Goal: Find specific page/section: Find specific page/section

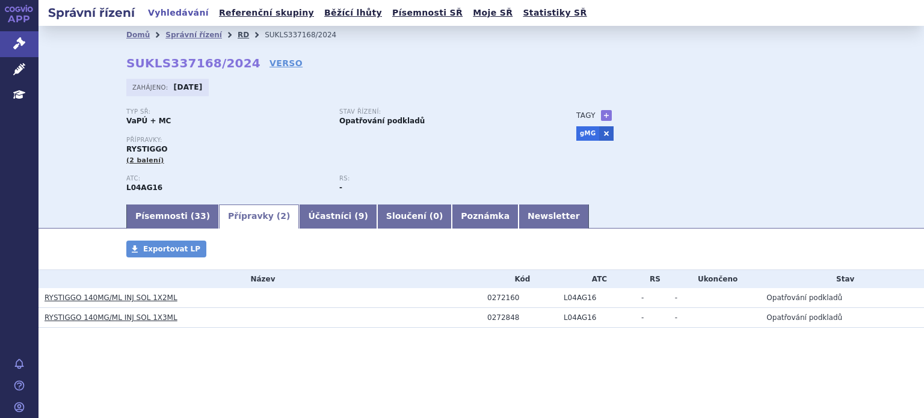
click at [238, 34] on link "RD" at bounding box center [243, 35] width 11 height 8
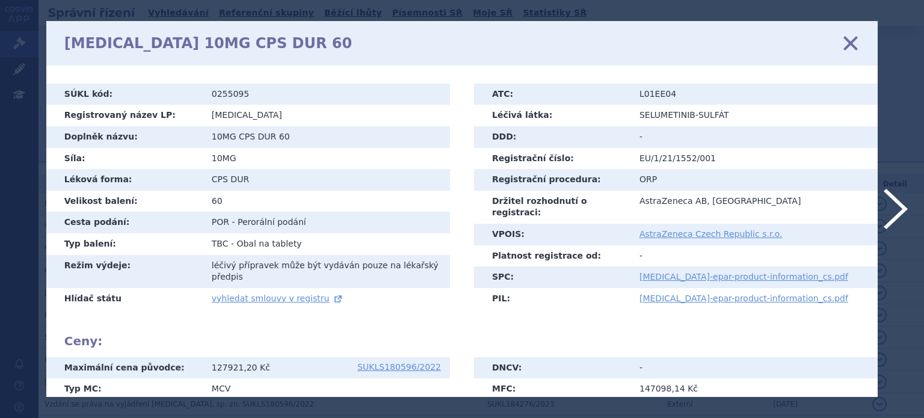
scroll to position [262, 0]
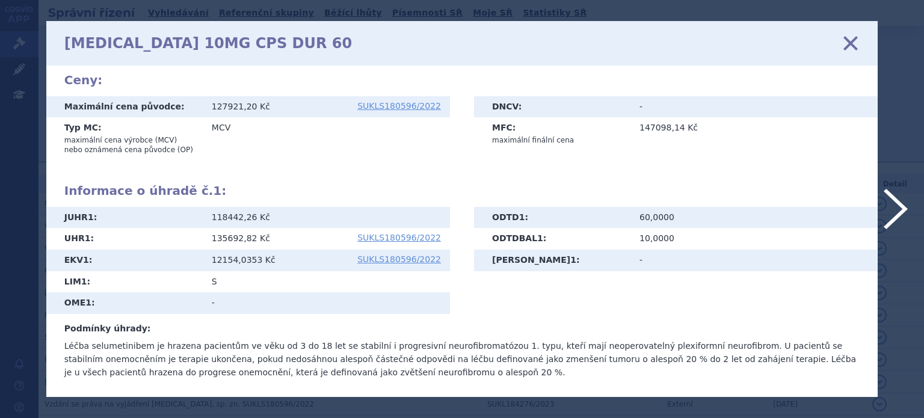
click at [23, 114] on icon at bounding box center [462, 209] width 924 height 418
click at [16, 56] on icon at bounding box center [462, 209] width 924 height 418
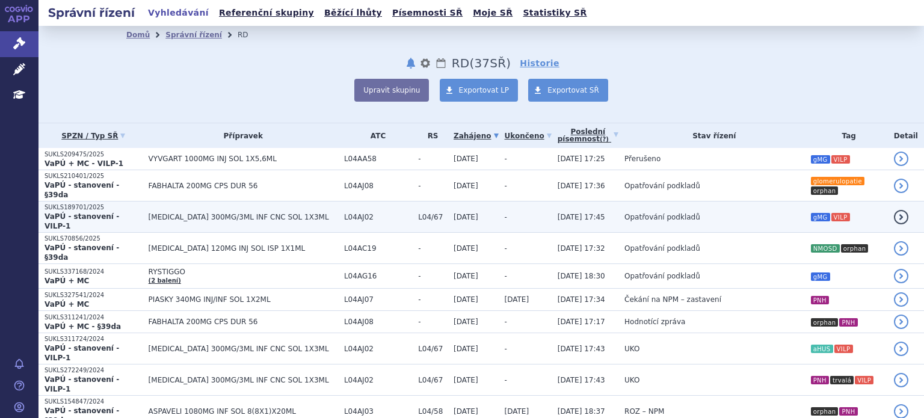
click at [624, 213] on span "Opatřování podkladů" at bounding box center [662, 217] width 76 height 8
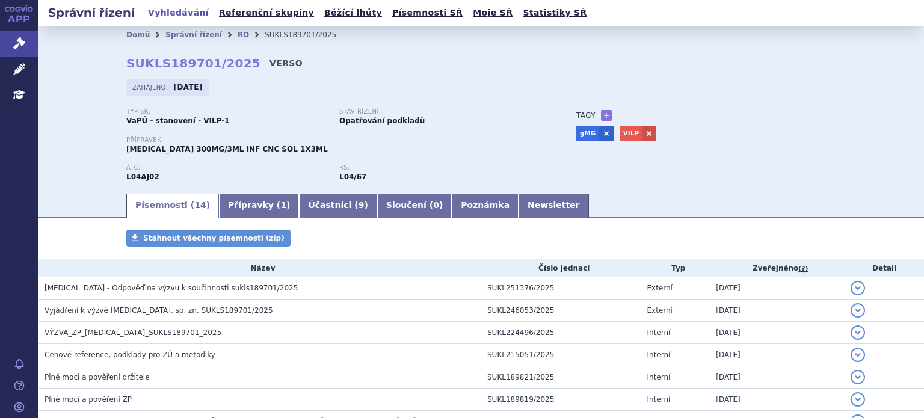
click at [269, 68] on link "VERSO" at bounding box center [285, 63] width 33 height 12
click at [269, 58] on link "VERSO" at bounding box center [285, 63] width 33 height 12
click at [238, 38] on link "RD" at bounding box center [243, 35] width 11 height 8
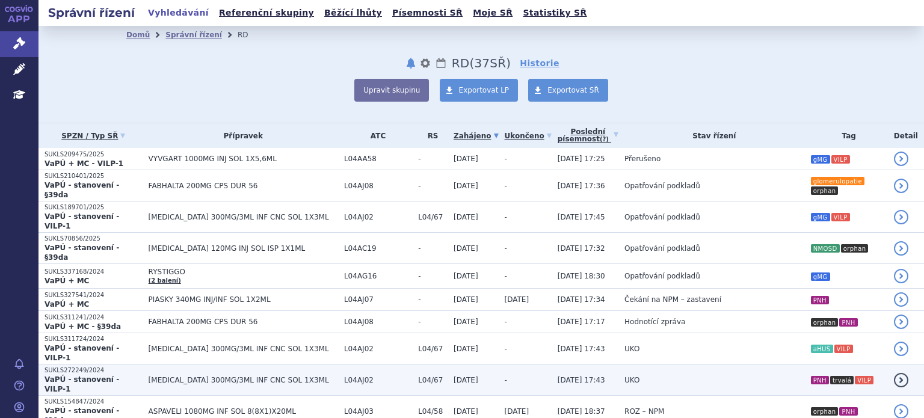
click at [511, 364] on td "-" at bounding box center [525, 379] width 53 height 31
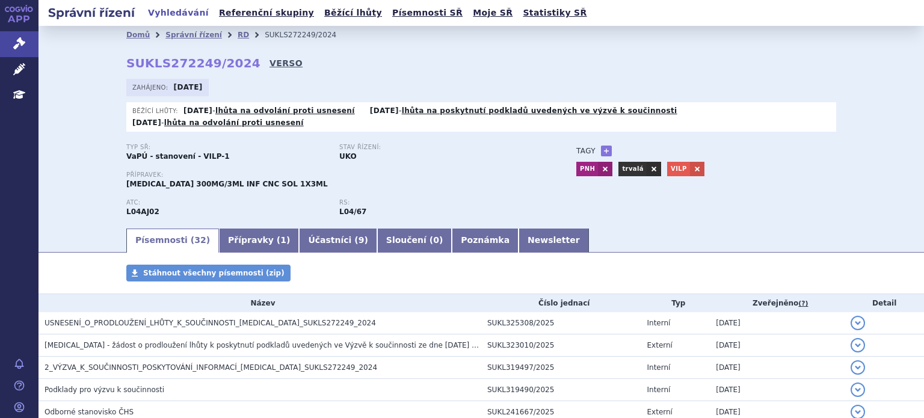
click at [269, 67] on link "VERSO" at bounding box center [285, 63] width 33 height 12
